Goal: Leave review/rating

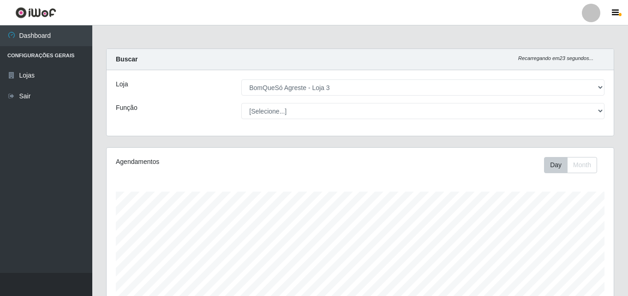
select select "215"
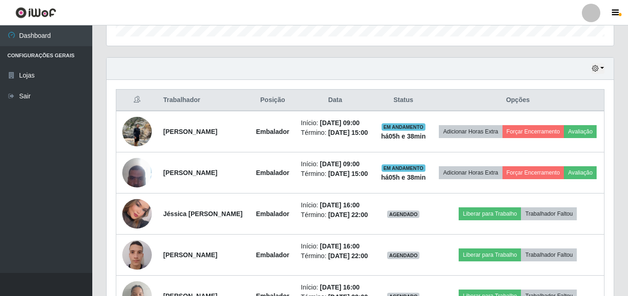
scroll to position [277, 0]
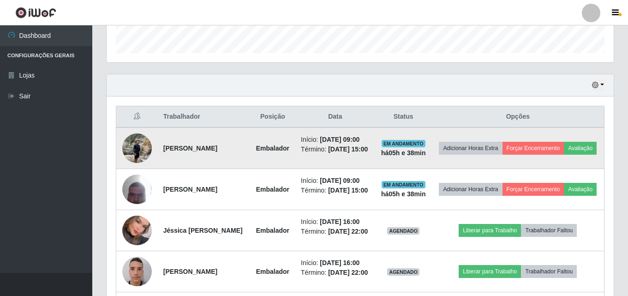
click at [136, 155] on img at bounding box center [137, 147] width 30 height 39
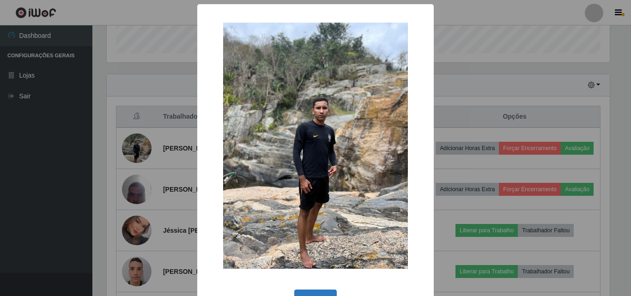
click at [318, 290] on button "OK" at bounding box center [315, 300] width 43 height 22
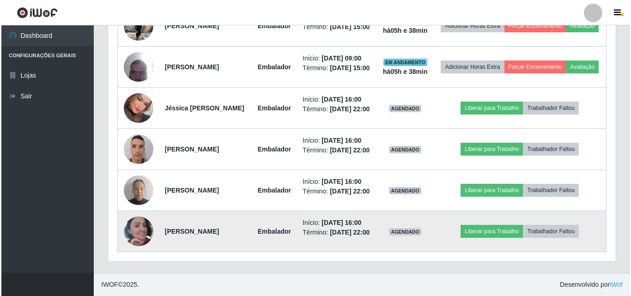
scroll to position [441, 0]
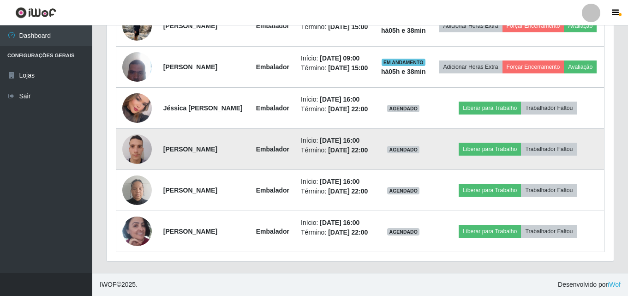
click at [127, 132] on img at bounding box center [137, 148] width 30 height 39
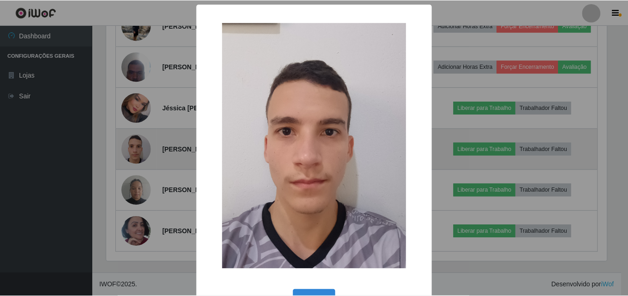
scroll to position [192, 503]
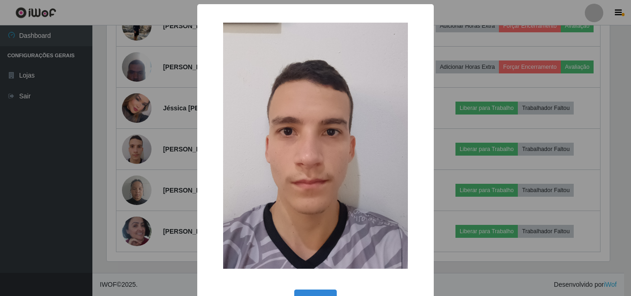
click at [153, 251] on div "× OK Cancel" at bounding box center [315, 148] width 631 height 296
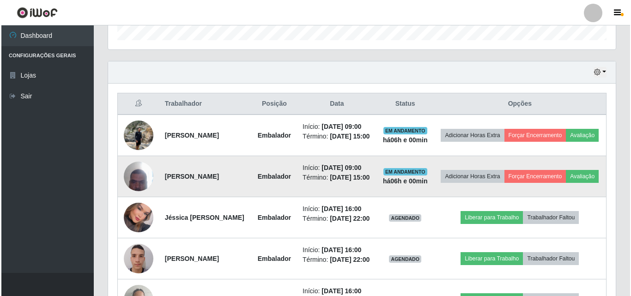
scroll to position [349, 0]
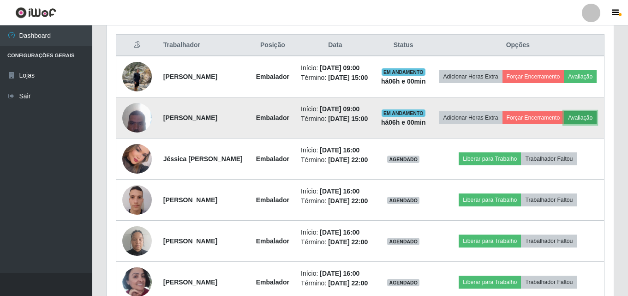
click at [564, 124] on button "Avaliação" at bounding box center [580, 117] width 33 height 13
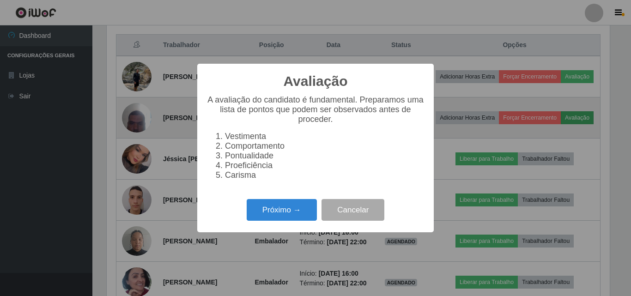
scroll to position [192, 503]
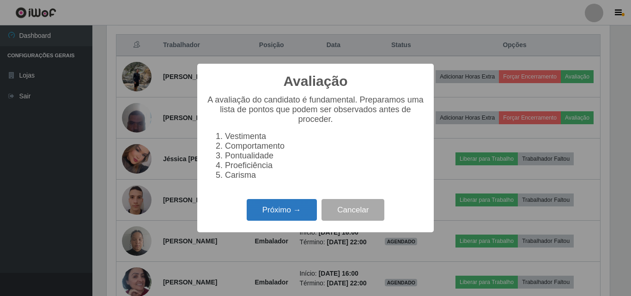
click at [289, 217] on button "Próximo →" at bounding box center [282, 210] width 70 height 22
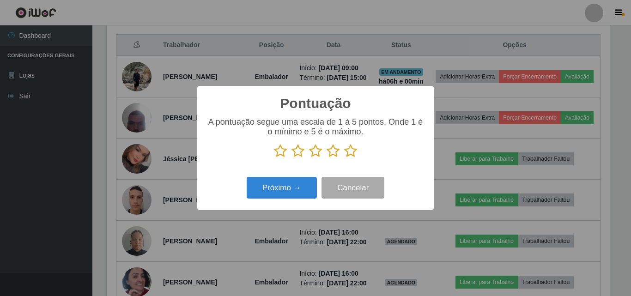
scroll to position [461474, 461163]
click at [352, 155] on icon at bounding box center [350, 151] width 13 height 14
click at [344, 158] on input "radio" at bounding box center [344, 158] width 0 height 0
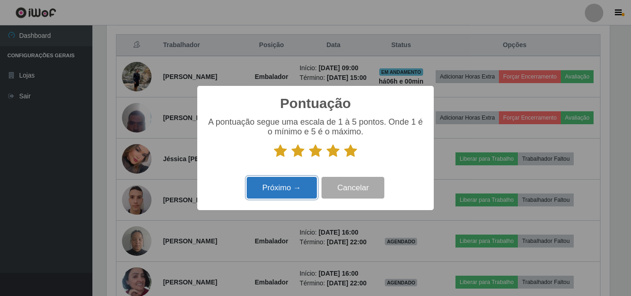
click at [276, 196] on button "Próximo →" at bounding box center [282, 188] width 70 height 22
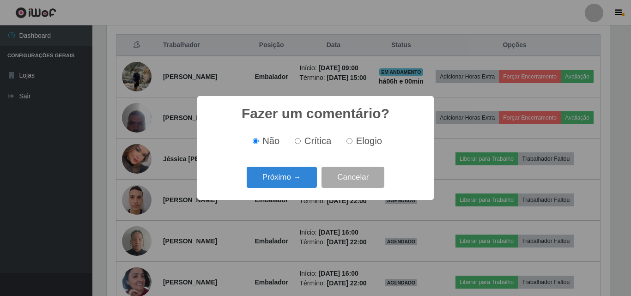
click at [350, 142] on input "Elogio" at bounding box center [349, 141] width 6 height 6
radio input "true"
click at [293, 177] on button "Próximo →" at bounding box center [282, 178] width 70 height 22
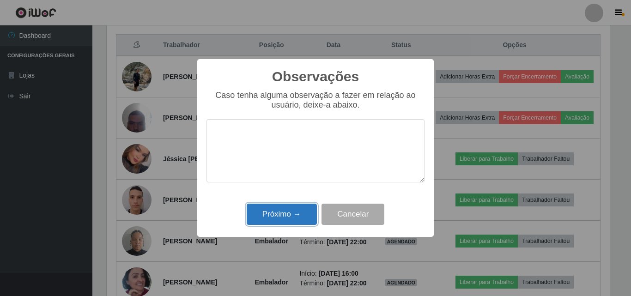
click at [286, 212] on button "Próximo →" at bounding box center [282, 215] width 70 height 22
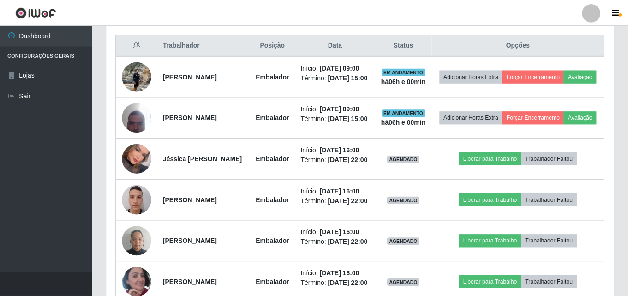
scroll to position [192, 507]
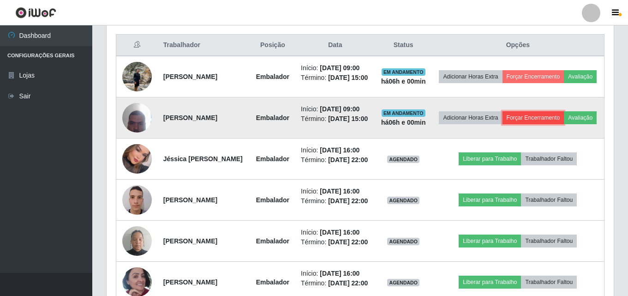
click at [544, 120] on button "Forçar Encerramento" at bounding box center [534, 117] width 62 height 13
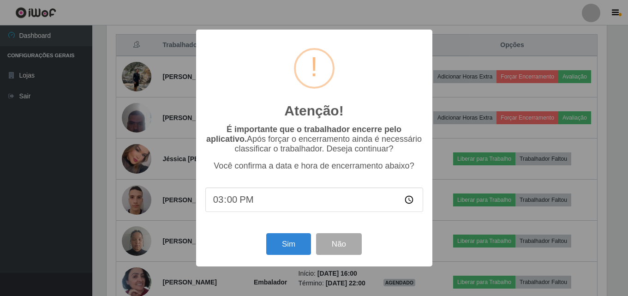
scroll to position [192, 503]
click at [299, 253] on button "Sim" at bounding box center [289, 244] width 45 height 22
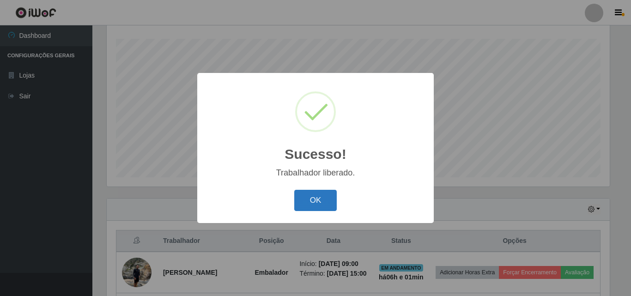
click at [327, 190] on button "OK" at bounding box center [315, 201] width 43 height 22
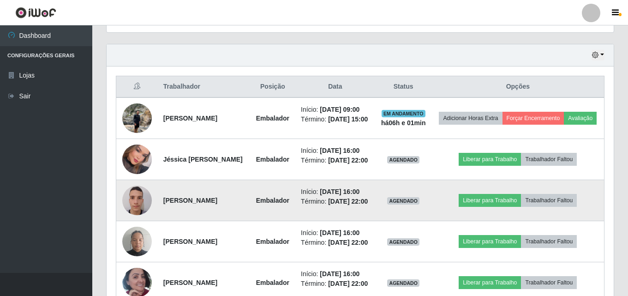
scroll to position [337, 0]
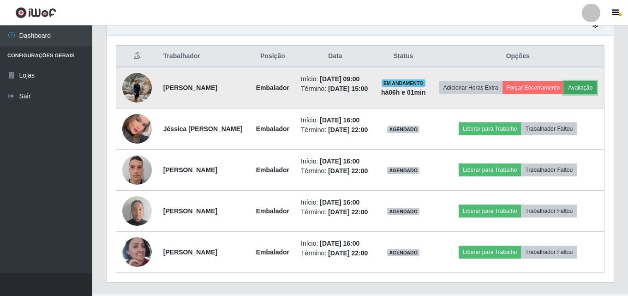
click at [564, 94] on button "Avaliação" at bounding box center [580, 87] width 33 height 13
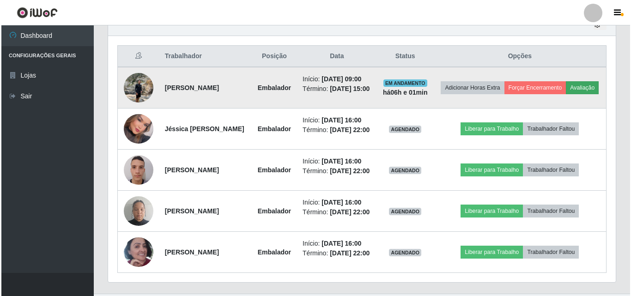
scroll to position [192, 503]
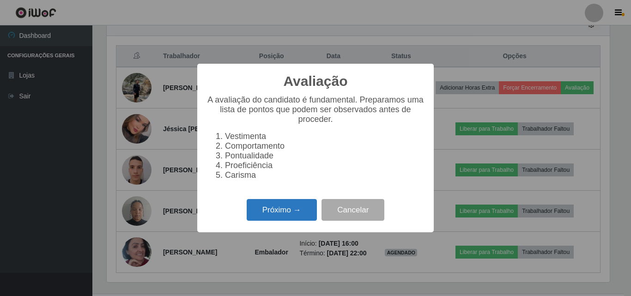
click at [301, 220] on button "Próximo →" at bounding box center [282, 210] width 70 height 22
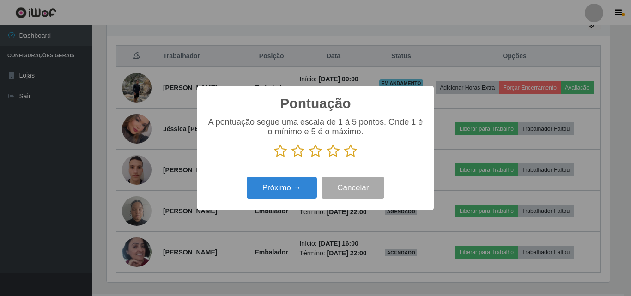
click at [347, 151] on icon at bounding box center [350, 151] width 13 height 14
click at [344, 158] on input "radio" at bounding box center [344, 158] width 0 height 0
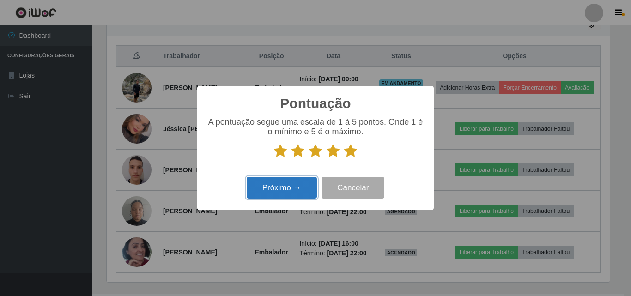
click at [289, 194] on button "Próximo →" at bounding box center [282, 188] width 70 height 22
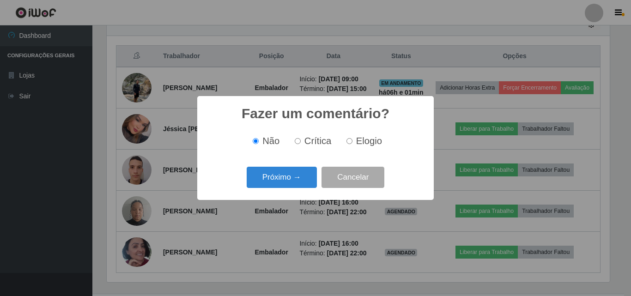
click at [351, 141] on input "Elogio" at bounding box center [349, 141] width 6 height 6
radio input "true"
click at [283, 184] on button "Próximo →" at bounding box center [282, 178] width 70 height 22
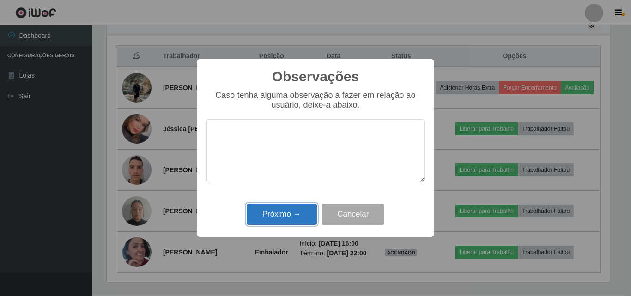
click at [299, 213] on button "Próximo →" at bounding box center [282, 215] width 70 height 22
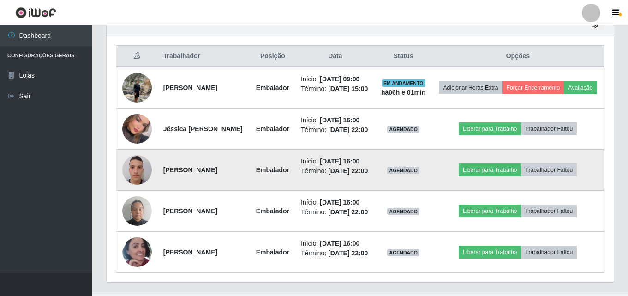
scroll to position [192, 507]
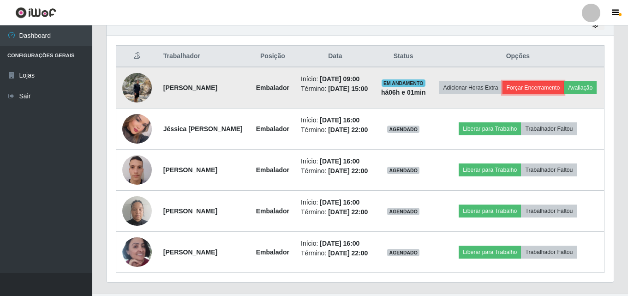
click at [543, 88] on button "Forçar Encerramento" at bounding box center [534, 87] width 62 height 13
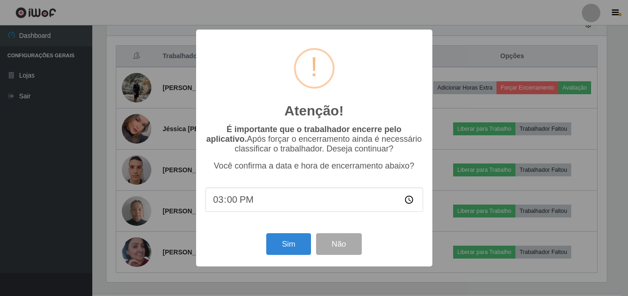
scroll to position [192, 503]
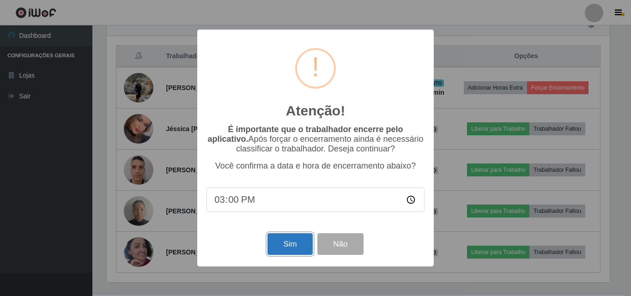
click at [299, 244] on button "Sim" at bounding box center [289, 244] width 45 height 22
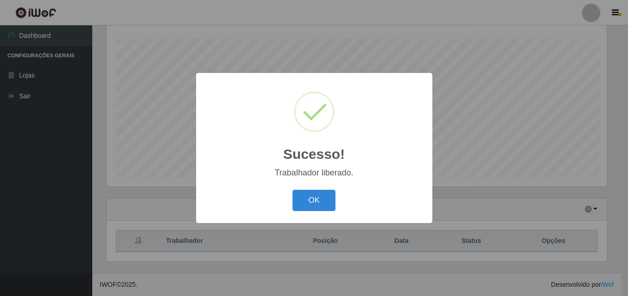
scroll to position [0, 0]
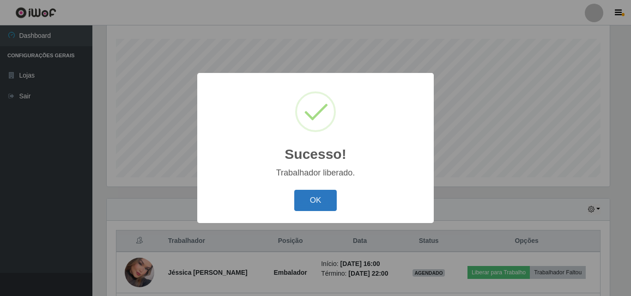
click at [310, 199] on button "OK" at bounding box center [315, 201] width 43 height 22
